Goal: Information Seeking & Learning: Learn about a topic

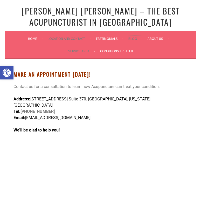
click at [136, 39] on link "Blog" at bounding box center [135, 39] width 14 height 6
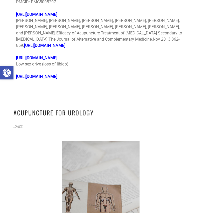
scroll to position [1485, 0]
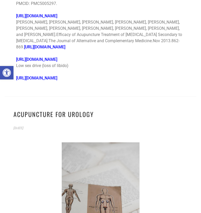
drag, startPoint x: 113, startPoint y: 96, endPoint x: 115, endPoint y: 72, distance: 24.9
click at [115, 69] on p "[URL][DOMAIN_NAME] Low sex drive (loss of libido)" at bounding box center [100, 62] width 168 height 12
drag, startPoint x: 115, startPoint y: 64, endPoint x: 114, endPoint y: 101, distance: 36.6
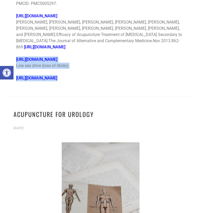
drag, startPoint x: 114, startPoint y: 101, endPoint x: 114, endPoint y: 45, distance: 55.7
drag, startPoint x: 114, startPoint y: 45, endPoint x: 111, endPoint y: 108, distance: 62.5
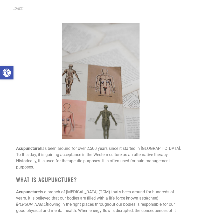
scroll to position [1706, 0]
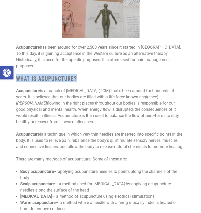
click at [104, 82] on h2 "What is Acupuncture?" at bounding box center [100, 78] width 168 height 6
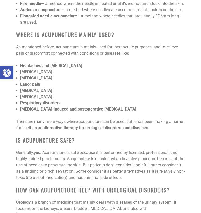
scroll to position [1983, 0]
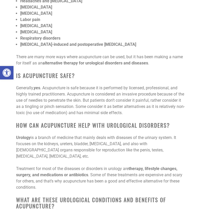
click at [119, 115] on span ". Acupuncture is safe because it is performed by licensed, professional, and hi…" at bounding box center [100, 101] width 168 height 30
click at [119, 109] on span ". Acupuncture is safe because it is performed by licensed, professional, and hi…" at bounding box center [100, 101] width 168 height 30
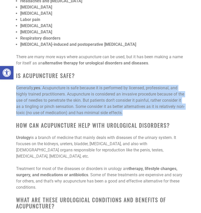
click at [119, 109] on span ". Acupuncture is safe because it is performed by licensed, professional, and hi…" at bounding box center [100, 101] width 168 height 30
click at [124, 115] on span ". Acupuncture is safe because it is performed by licensed, professional, and hi…" at bounding box center [100, 101] width 168 height 30
